Goal: Find contact information: Find contact information

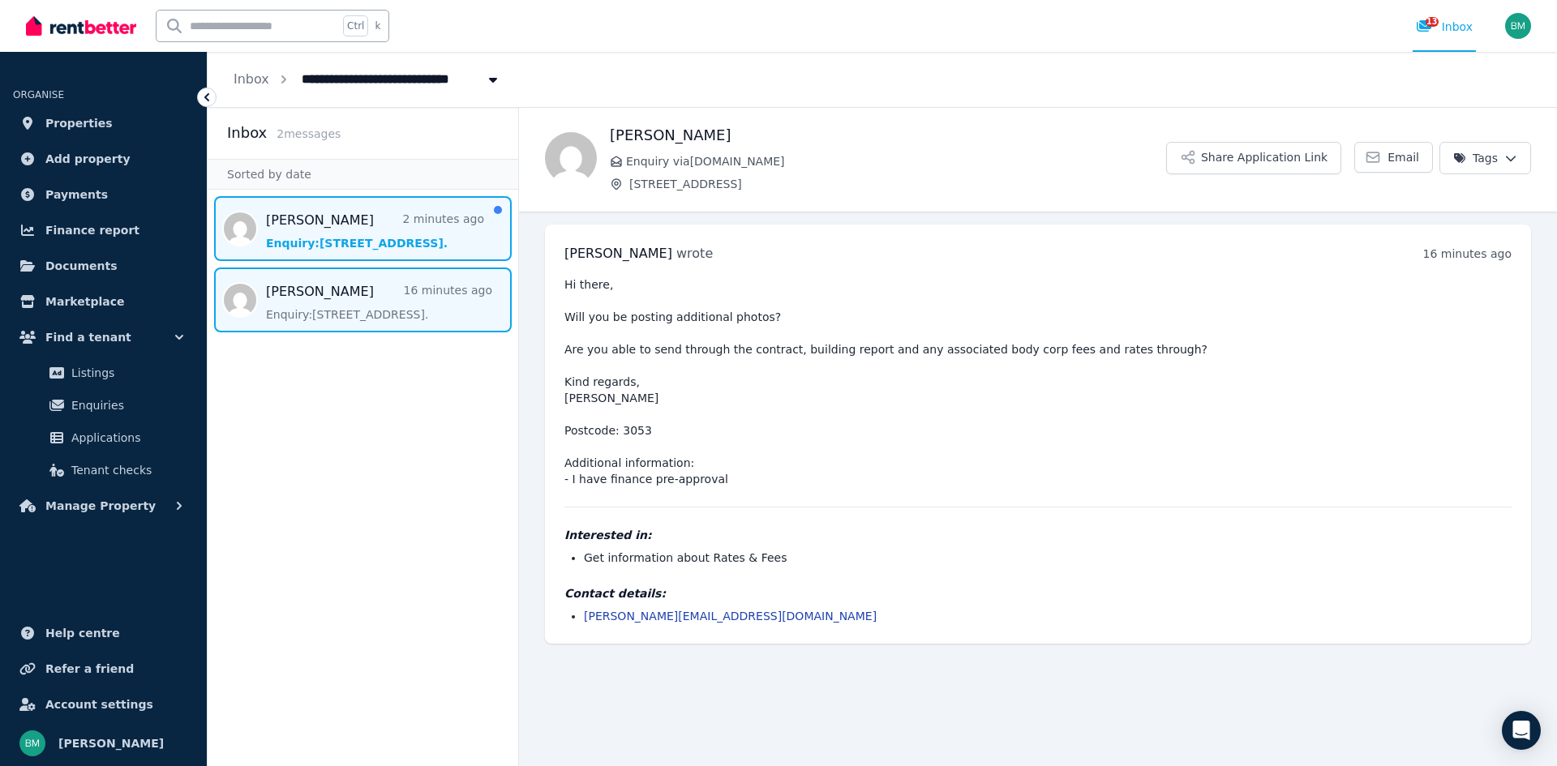
click at [366, 225] on span "Message list" at bounding box center [363, 228] width 311 height 65
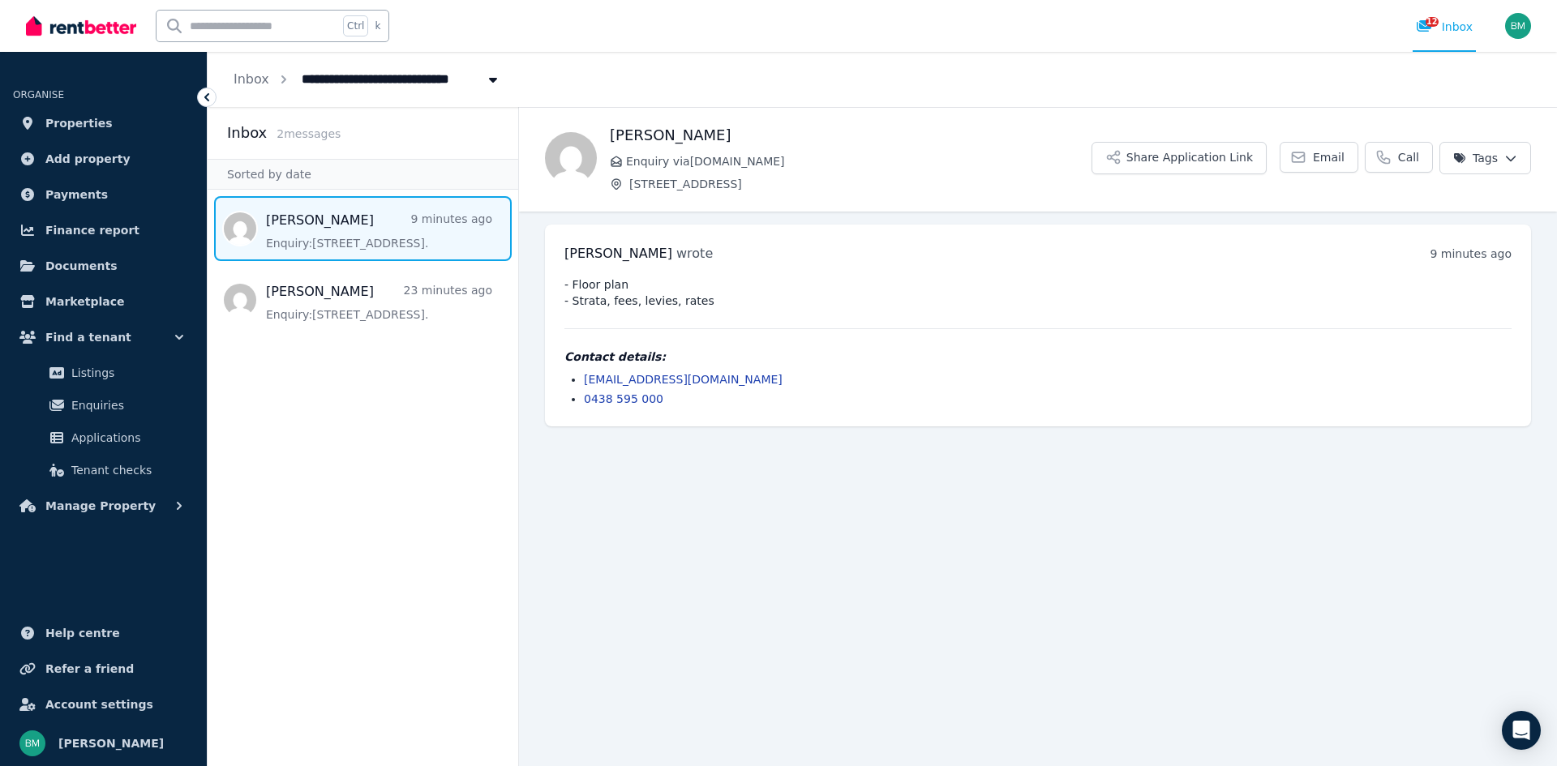
click at [650, 376] on link "[EMAIL_ADDRESS][DOMAIN_NAME]" at bounding box center [683, 379] width 199 height 13
